Goal: Transaction & Acquisition: Purchase product/service

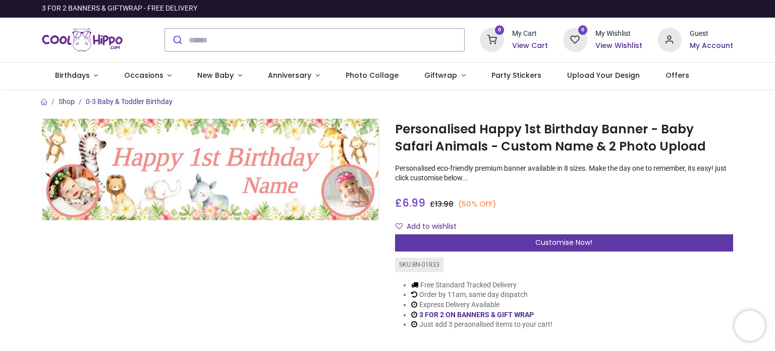
click at [466, 239] on div "Customise Now!" at bounding box center [564, 242] width 338 height 17
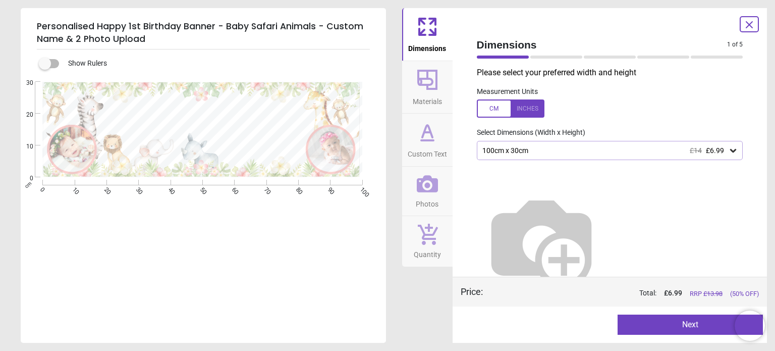
click at [669, 329] on button "Next" at bounding box center [690, 325] width 145 height 20
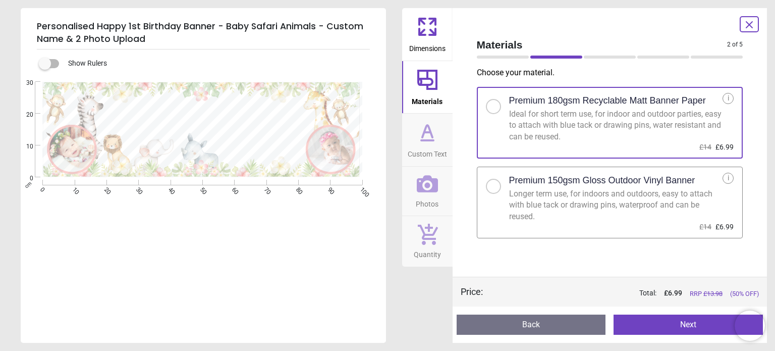
click at [659, 319] on button "Next" at bounding box center [688, 325] width 149 height 20
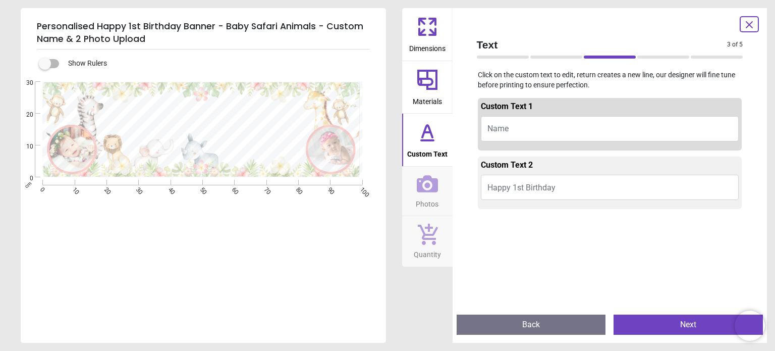
click at [548, 130] on button "Name" at bounding box center [610, 128] width 258 height 25
click at [503, 130] on span "Name" at bounding box center [498, 129] width 21 height 10
type textarea "*****"
click at [569, 191] on button "Happy 1st Birthday" at bounding box center [610, 187] width 258 height 25
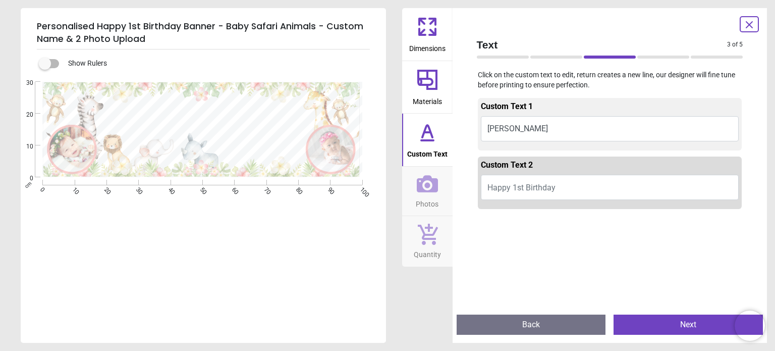
type textarea "*"
click at [660, 329] on button "Next" at bounding box center [688, 325] width 149 height 20
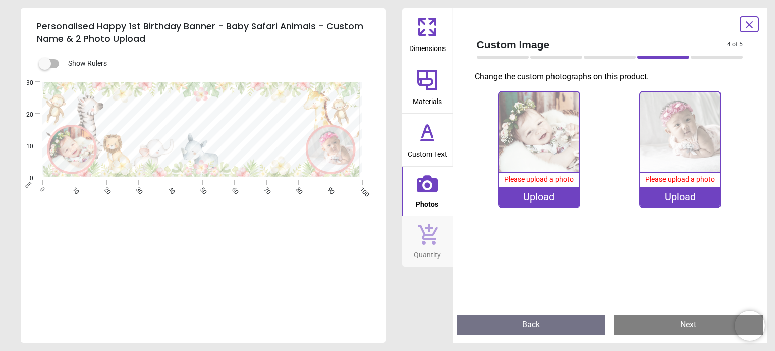
click at [744, 20] on icon at bounding box center [750, 25] width 12 height 12
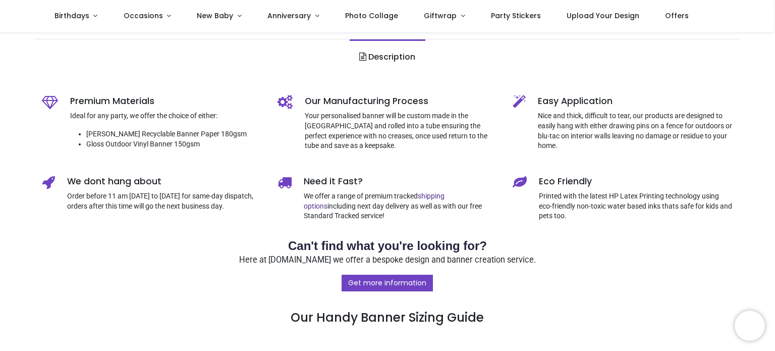
scroll to position [101, 0]
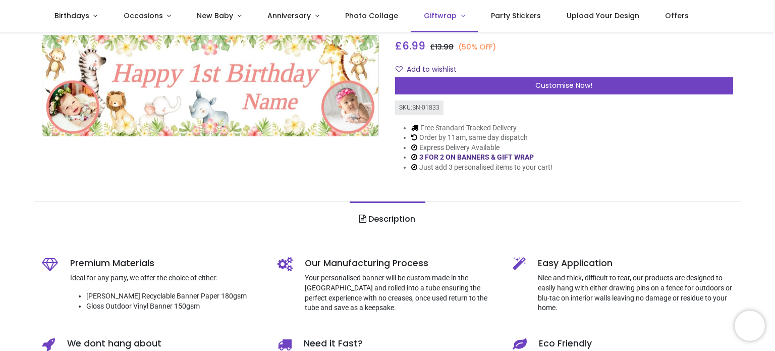
click at [450, 18] on link "Giftwrap" at bounding box center [444, 16] width 67 height 32
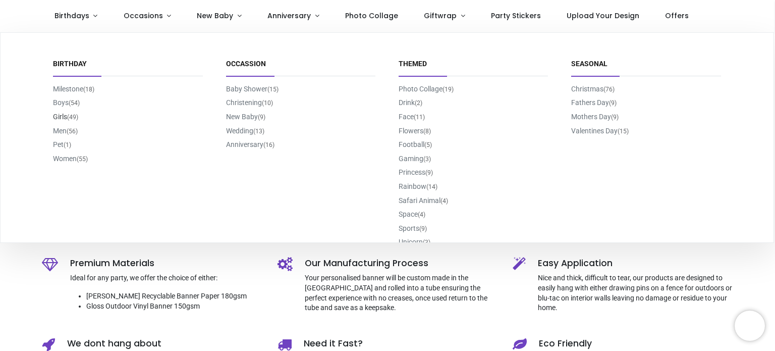
click at [68, 119] on small "(49)" at bounding box center [72, 117] width 11 height 9
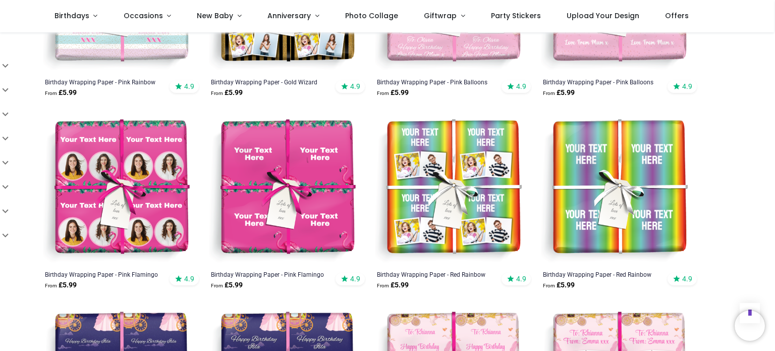
scroll to position [1111, 0]
